Goal: Task Accomplishment & Management: Use online tool/utility

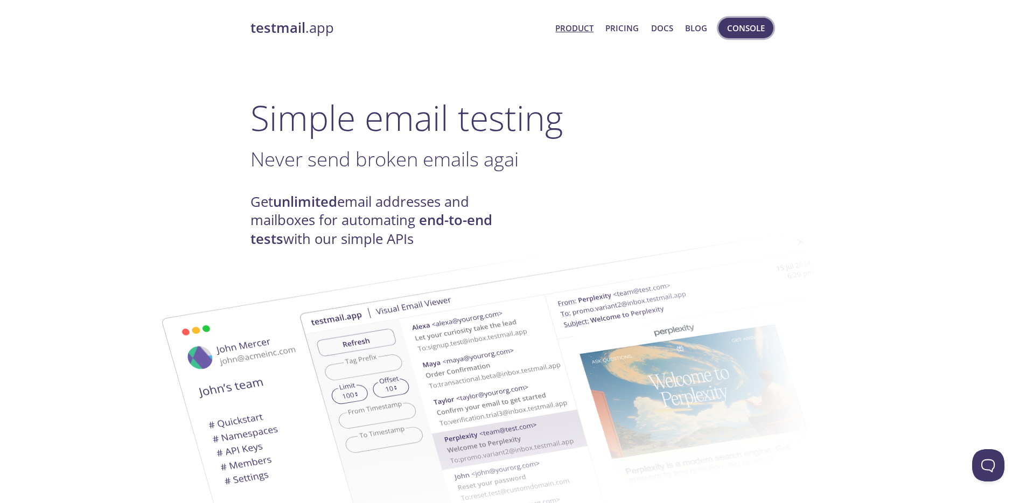
click at [741, 29] on span "Console" at bounding box center [746, 28] width 38 height 14
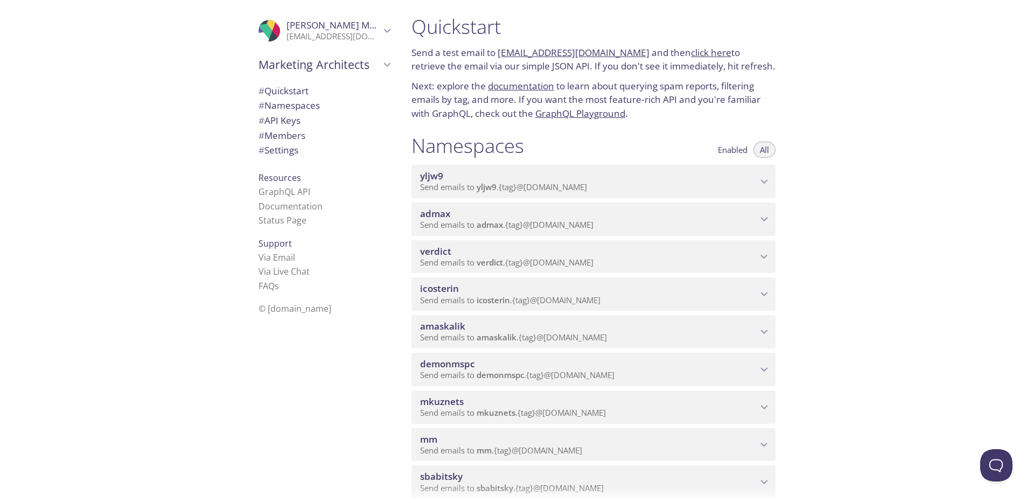
scroll to position [26, 0]
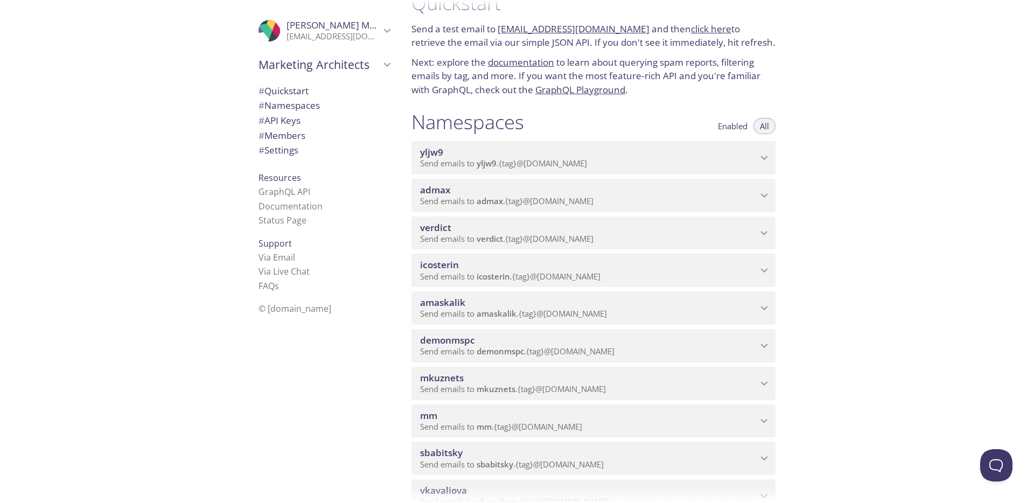
click at [480, 197] on span "admax" at bounding box center [490, 201] width 26 height 11
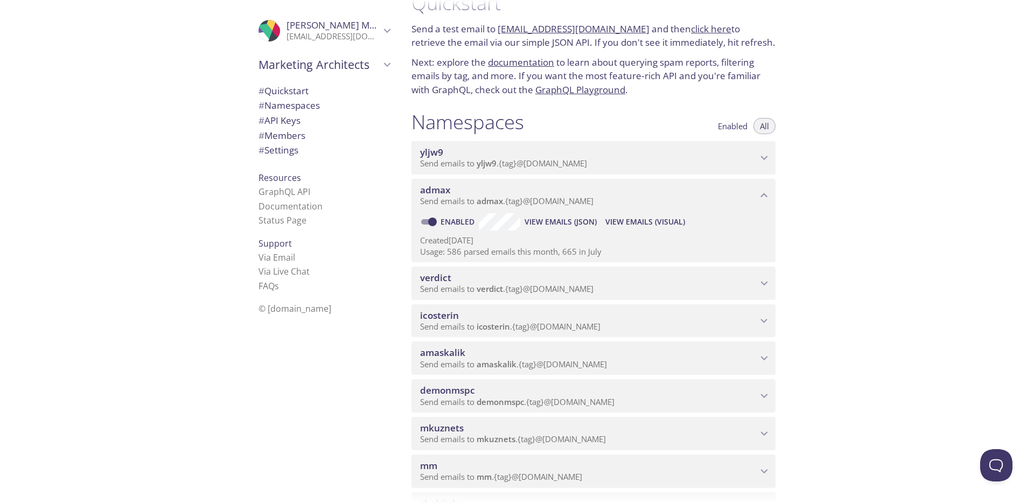
click at [644, 225] on span "View Emails (Visual)" at bounding box center [646, 222] width 80 height 13
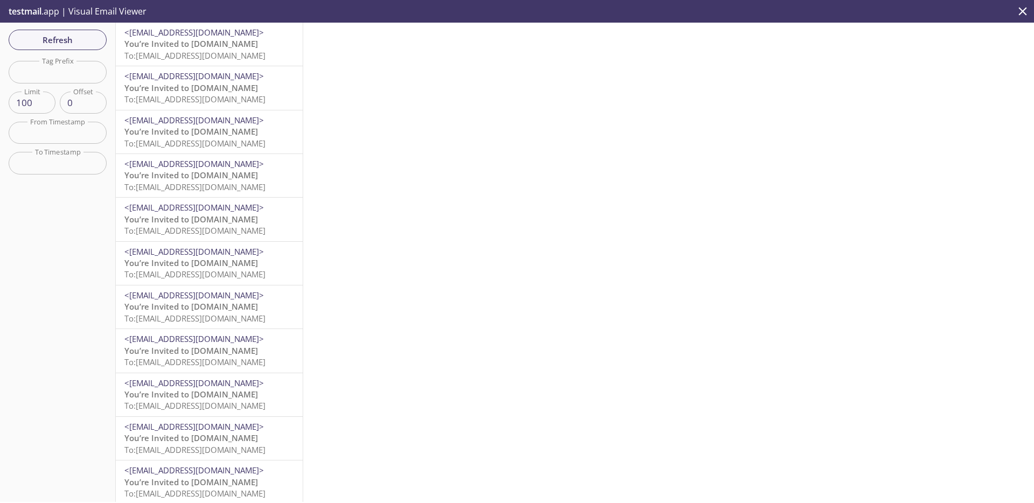
click at [215, 43] on span "You’re Invited to [DOMAIN_NAME]" at bounding box center [191, 43] width 134 height 11
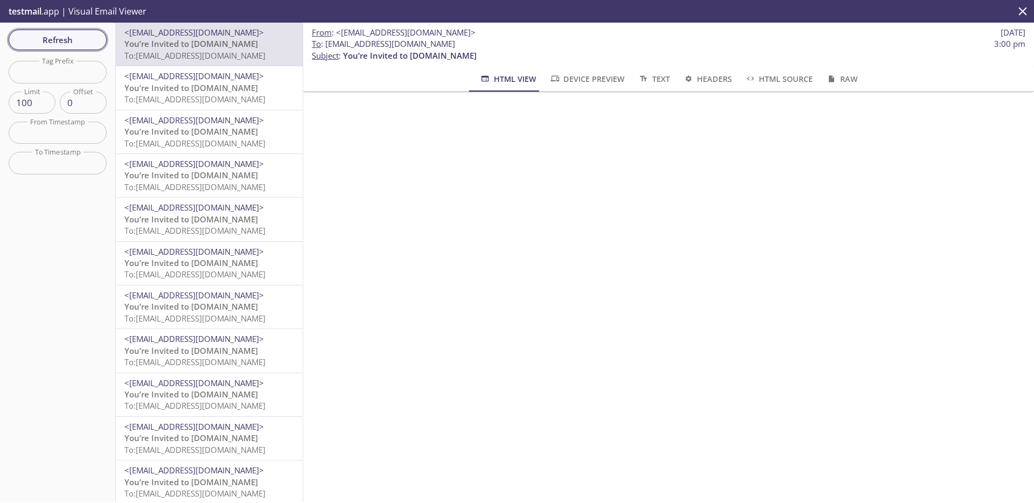
click at [96, 47] on button "Refresh" at bounding box center [58, 40] width 98 height 20
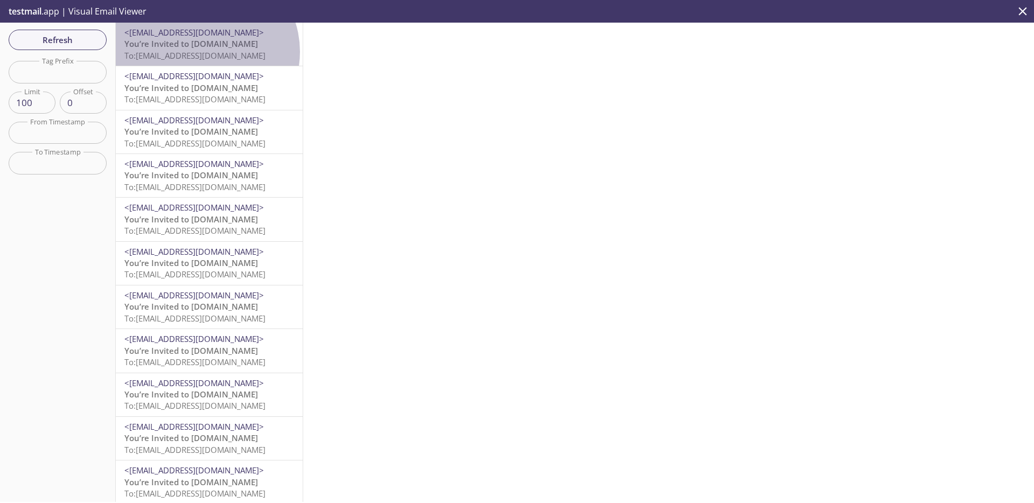
click at [204, 52] on span "To: [EMAIL_ADDRESS][DOMAIN_NAME]" at bounding box center [194, 55] width 141 height 11
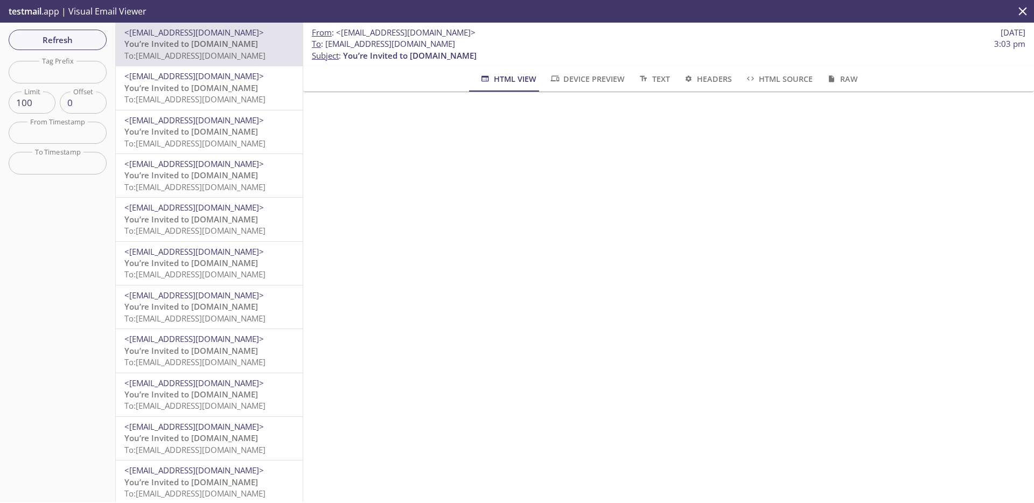
click at [228, 96] on span "To: [EMAIL_ADDRESS][DOMAIN_NAME]" at bounding box center [194, 99] width 141 height 11
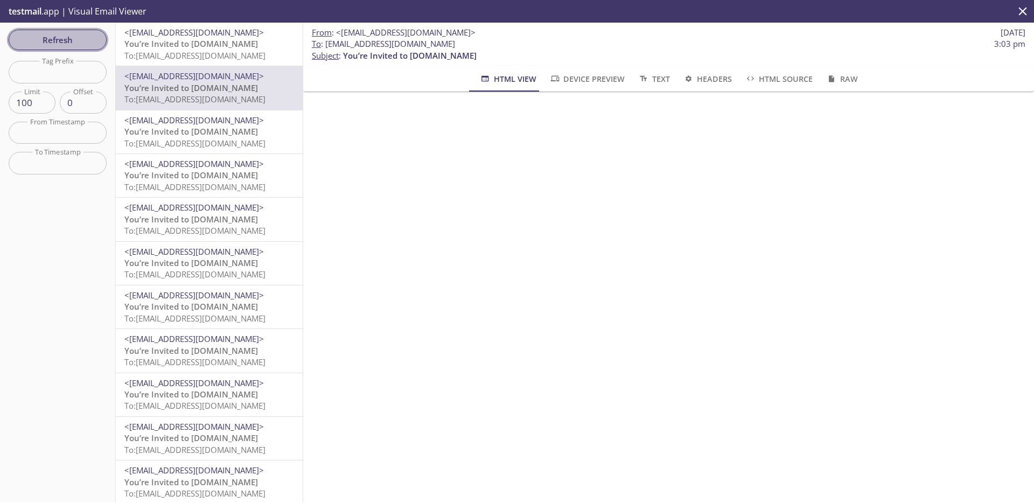
click at [88, 46] on span "Refresh" at bounding box center [57, 40] width 81 height 14
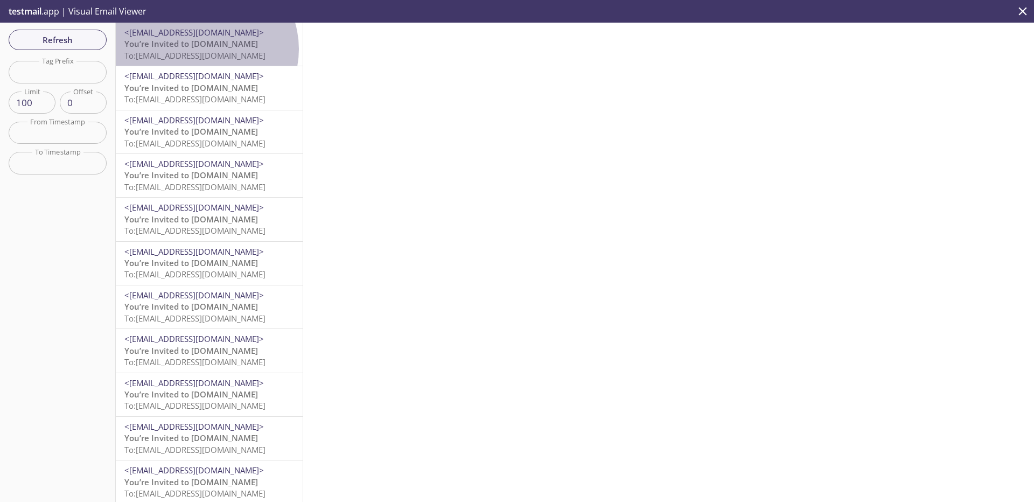
click at [205, 49] on p "You’re Invited to [DOMAIN_NAME] To: [EMAIL_ADDRESS][DOMAIN_NAME]" at bounding box center [209, 49] width 170 height 23
